Goal: Task Accomplishment & Management: Manage account settings

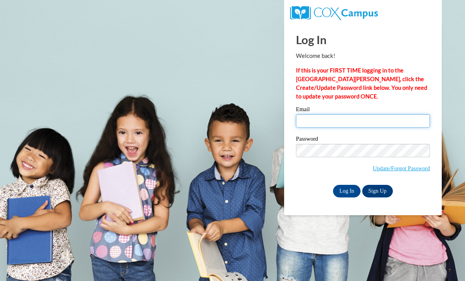
click at [363, 127] on input "Email" at bounding box center [363, 120] width 134 height 13
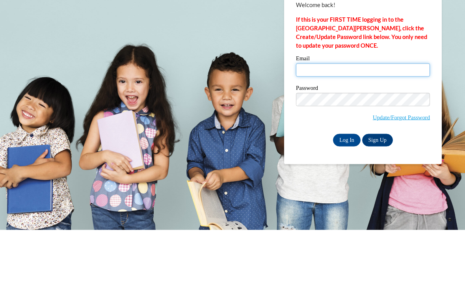
type input "[EMAIL_ADDRESS][DOMAIN_NAME]"
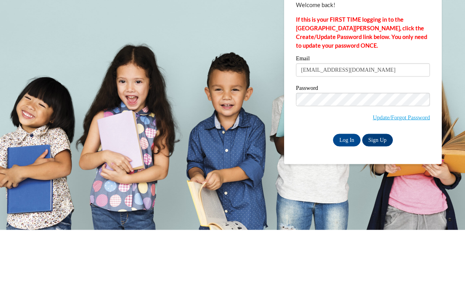
click at [347, 185] on input "Log In" at bounding box center [347, 191] width 28 height 13
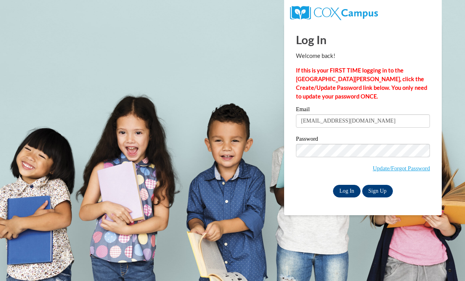
click at [348, 193] on input "Log In" at bounding box center [347, 191] width 28 height 13
click at [357, 194] on input "Log In" at bounding box center [347, 191] width 28 height 13
